Goal: Information Seeking & Learning: Compare options

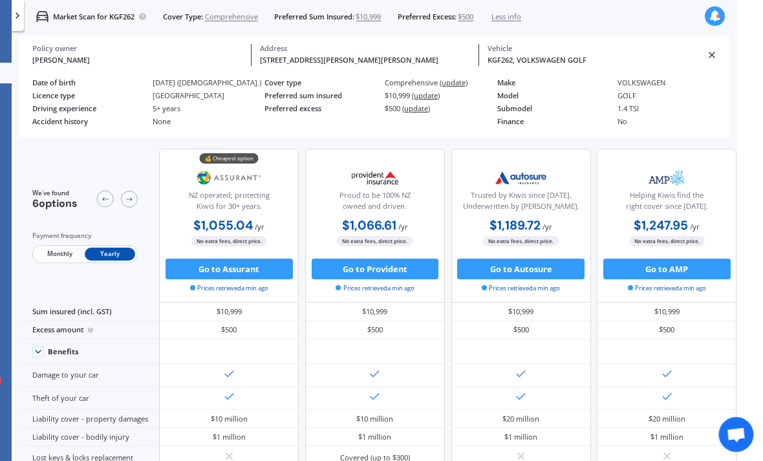
scroll to position [0, 44]
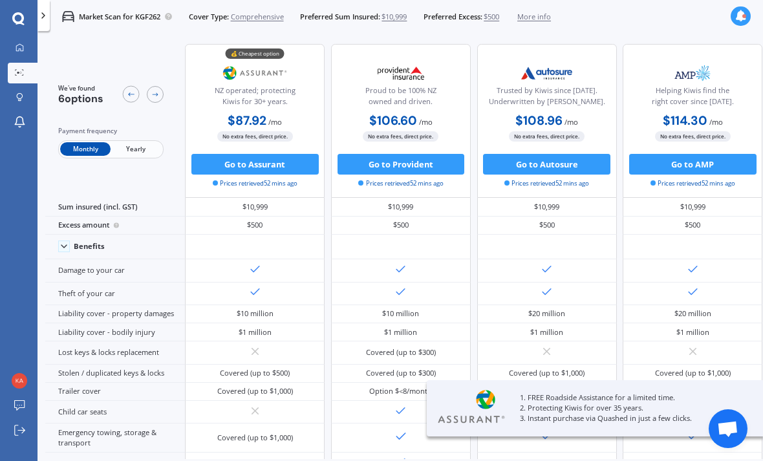
click at [58, 252] on span at bounding box center [64, 247] width 12 height 12
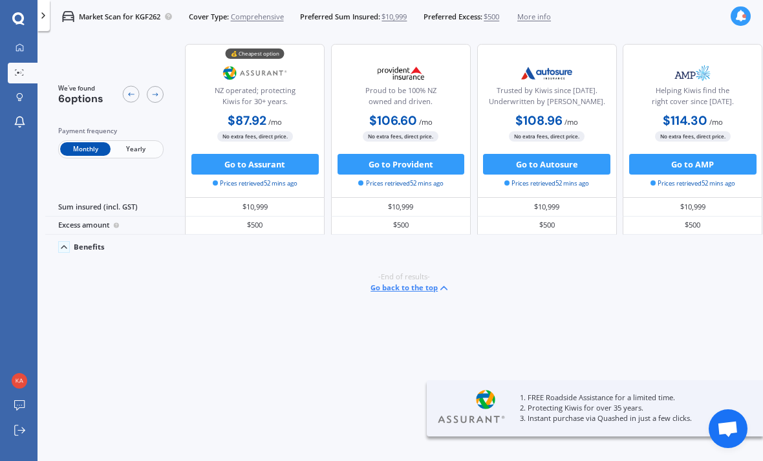
click at [64, 252] on icon at bounding box center [64, 247] width 10 height 10
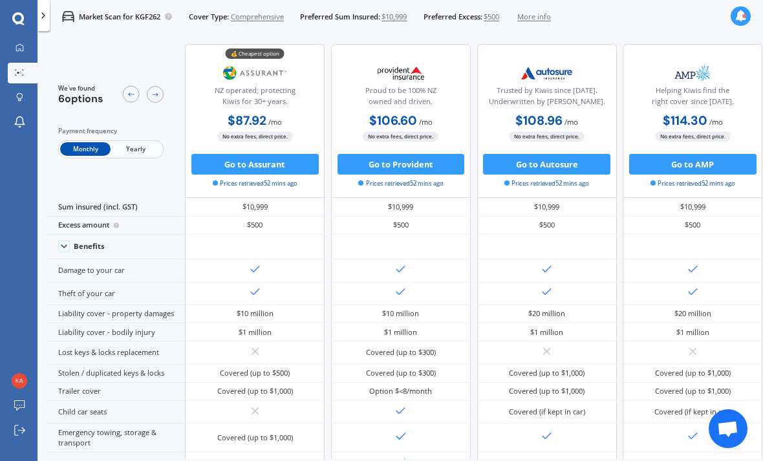
click at [48, 14] on icon at bounding box center [43, 15] width 10 height 10
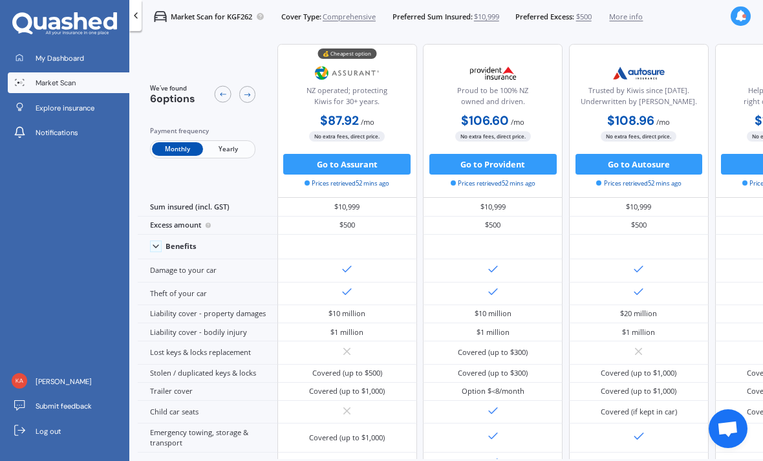
click at [131, 7] on div at bounding box center [135, 15] width 12 height 31
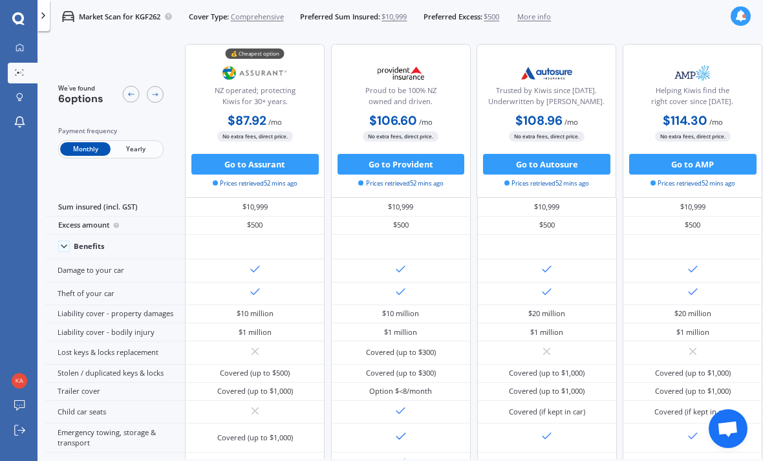
click at [43, 18] on icon at bounding box center [43, 15] width 10 height 10
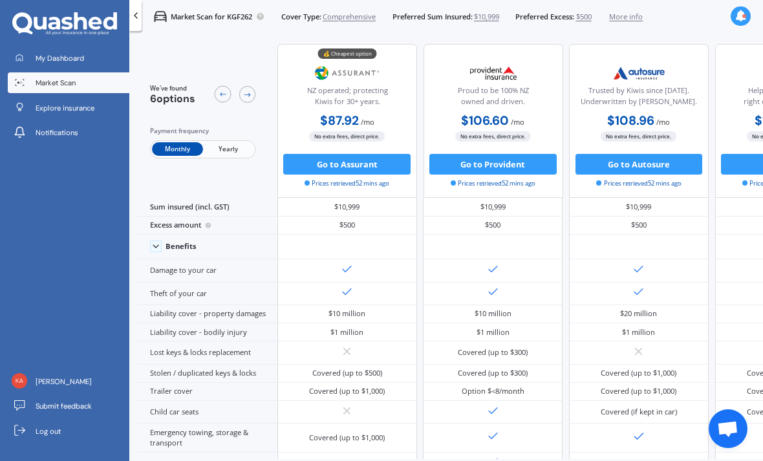
click at [40, 88] on span "Market Scan" at bounding box center [56, 83] width 40 height 10
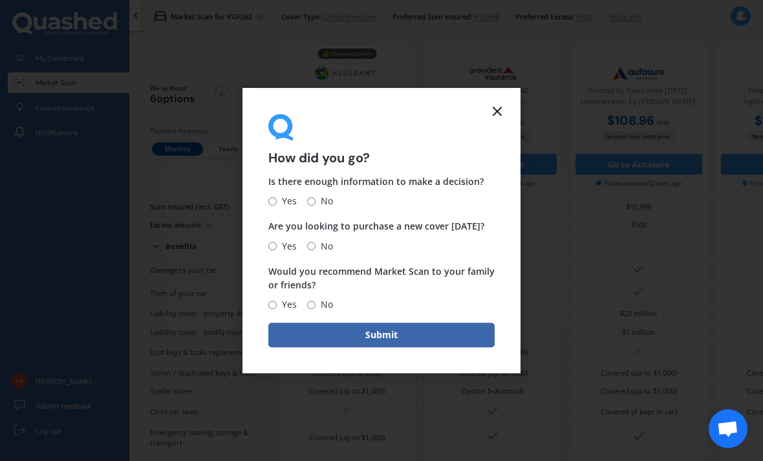
click at [493, 119] on icon at bounding box center [498, 111] width 16 height 16
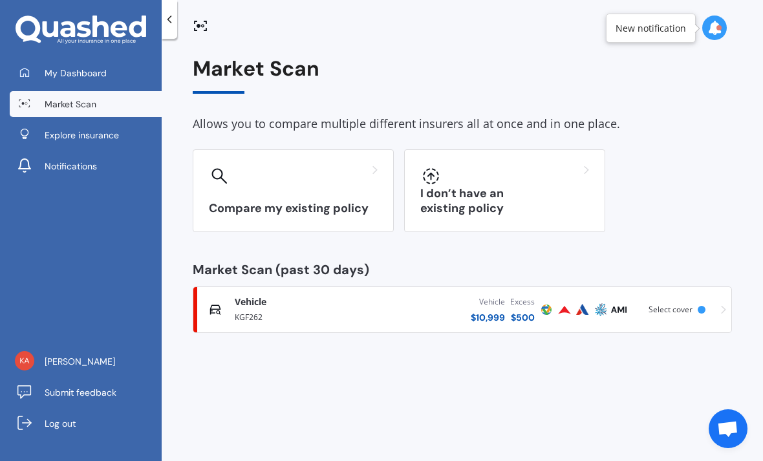
click at [715, 312] on div "Vehicle Comprehensive KGF262 Vehicle $ 10,999 Excess $ 500 Scanned 53 minutes a…" at bounding box center [463, 309] width 528 height 39
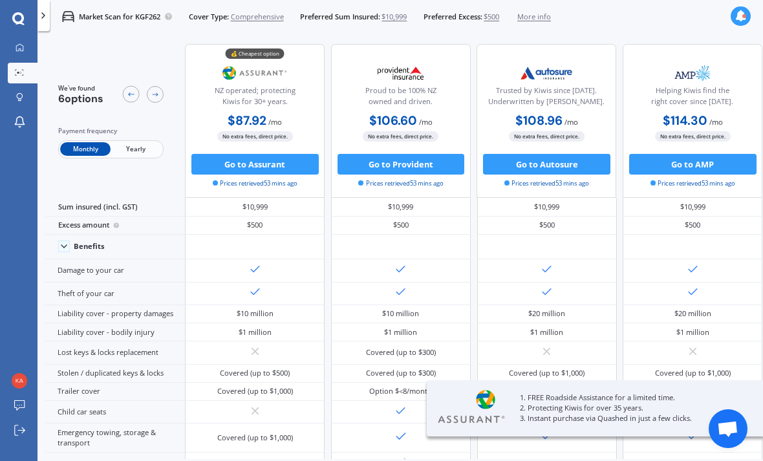
click at [139, 140] on div "Payment frequency Monthly Yearly" at bounding box center [110, 142] width 105 height 32
click at [136, 151] on span "Yearly" at bounding box center [136, 149] width 50 height 14
